Goal: Information Seeking & Learning: Learn about a topic

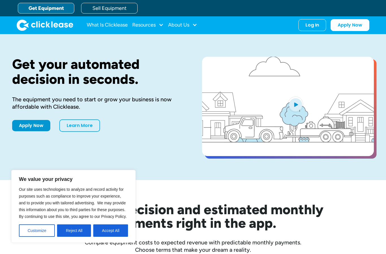
click at [103, 25] on link "What Is Clicklease" at bounding box center [107, 24] width 41 height 11
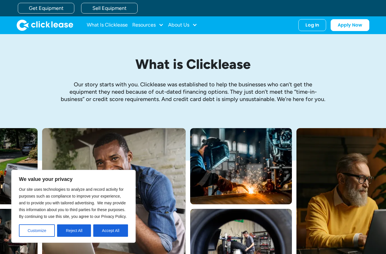
click at [111, 228] on button "Accept All" at bounding box center [110, 231] width 35 height 12
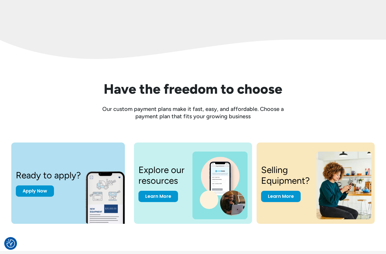
scroll to position [635, 0]
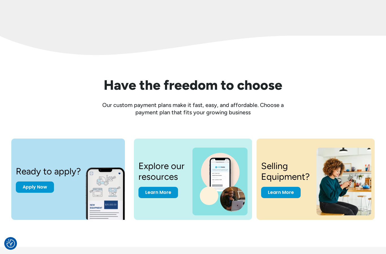
click at [291, 192] on link "Learn More" at bounding box center [281, 192] width 40 height 11
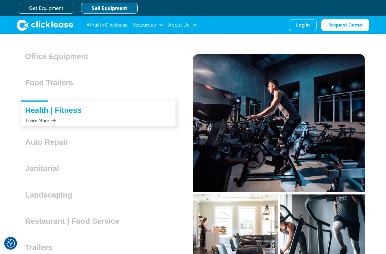
scroll to position [1535, 0]
click at [30, 93] on div "Food Trailers Lorem ipsum dolor sit amet, consectetur adipiscing elit. Suspendi…" at bounding box center [98, 83] width 155 height 19
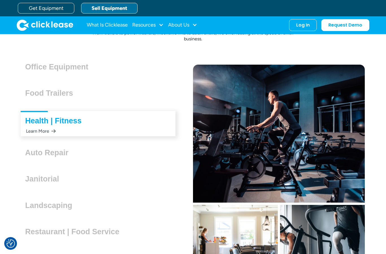
scroll to position [1522, 0]
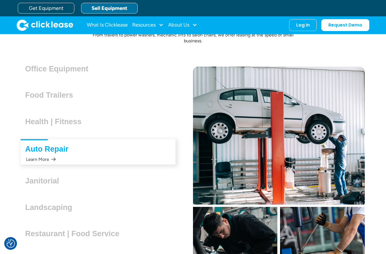
click at [48, 99] on h3 "Food Trailers" at bounding box center [51, 95] width 53 height 8
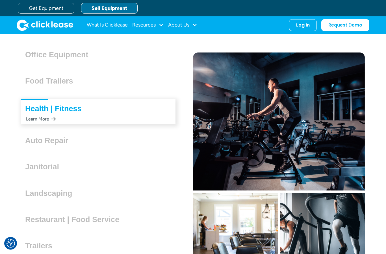
click at [41, 91] on div "Food Trailers Lorem ipsum dolor sit amet, consectetur adipiscing elit. Suspendi…" at bounding box center [98, 82] width 155 height 19
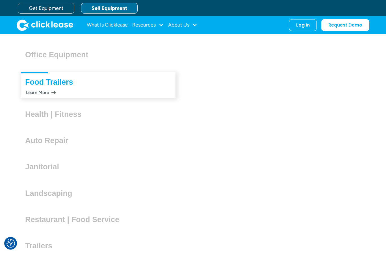
scroll to position [1537, 0]
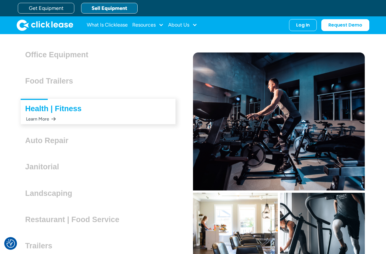
click at [44, 85] on h3 "Food Trailers" at bounding box center [51, 81] width 53 height 8
click at [40, 85] on h3 "Food Trailers" at bounding box center [51, 81] width 53 height 8
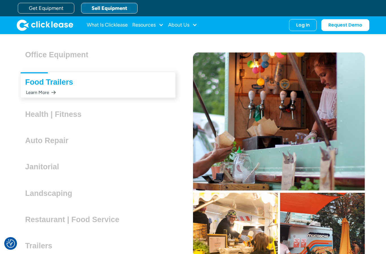
click at [38, 98] on div "Learn More" at bounding box center [40, 92] width 31 height 11
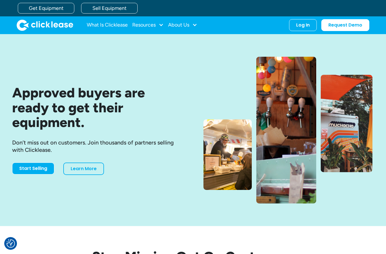
click at [37, 8] on link "Get Equipment" at bounding box center [46, 8] width 57 height 11
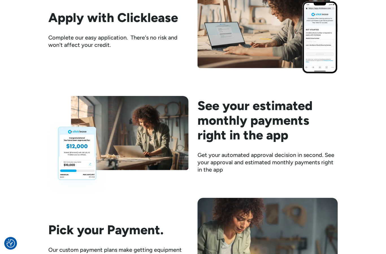
scroll to position [706, 0]
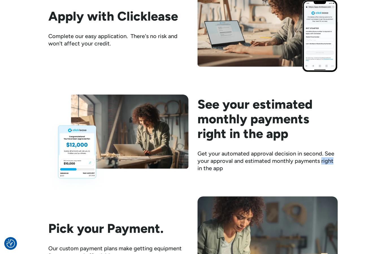
click at [335, 181] on div "Find The Equipment Clicklease partners with thousands of sellers around the cou…" at bounding box center [192, 132] width 289 height 525
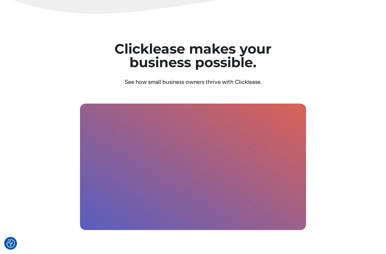
scroll to position [1541, 0]
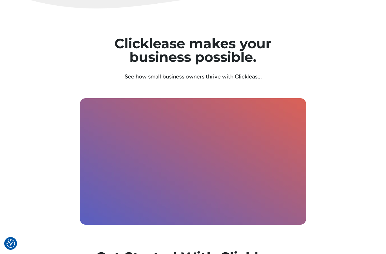
click at [359, 138] on div "Clicklease makes your business possible. See how small business owners thrive w…" at bounding box center [193, 158] width 362 height 300
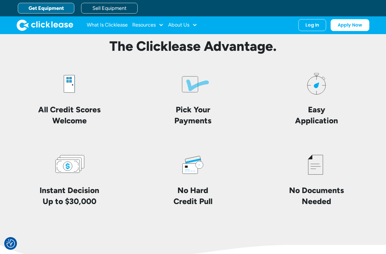
scroll to position [1280, 0]
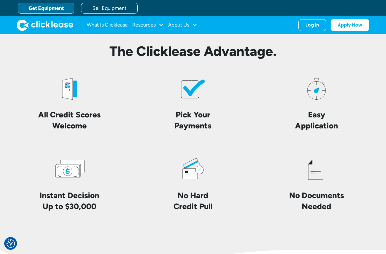
click at [150, 25] on div "Resources" at bounding box center [143, 25] width 23 height 0
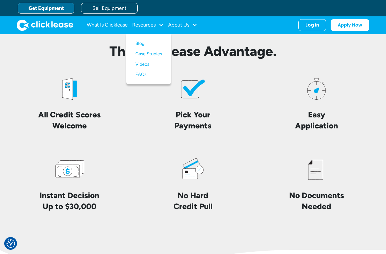
click at [196, 26] on div at bounding box center [194, 24] width 5 height 5
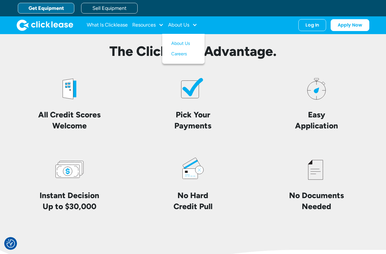
click at [196, 44] on link "About Us" at bounding box center [183, 43] width 24 height 10
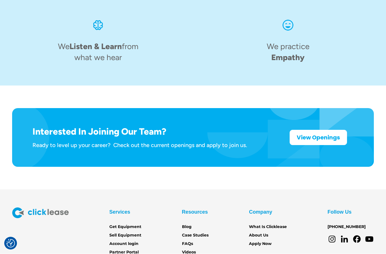
scroll to position [850, 0]
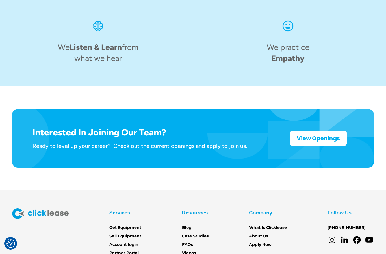
click at [133, 225] on link "Get Equipment" at bounding box center [125, 228] width 32 height 6
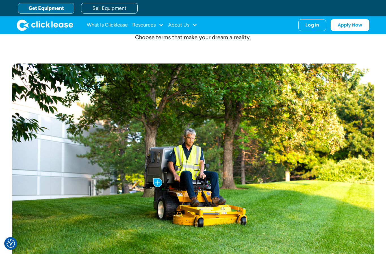
scroll to position [200, 0]
